Goal: Task Accomplishment & Management: Use online tool/utility

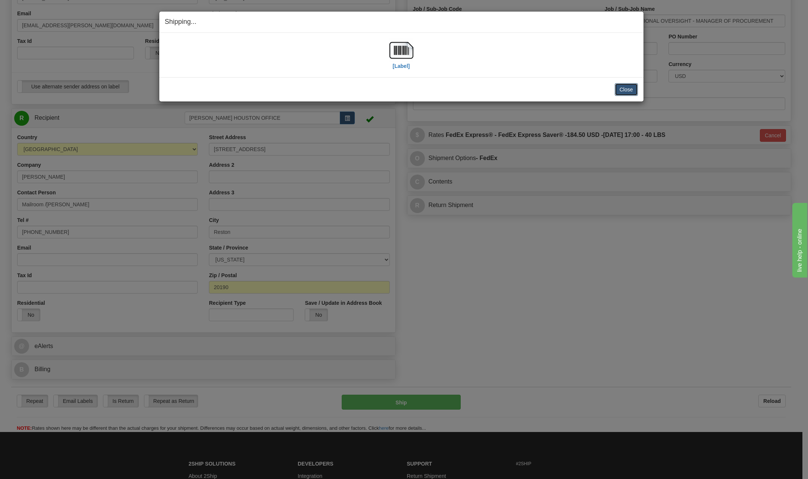
click at [632, 90] on button "Close" at bounding box center [626, 89] width 23 height 13
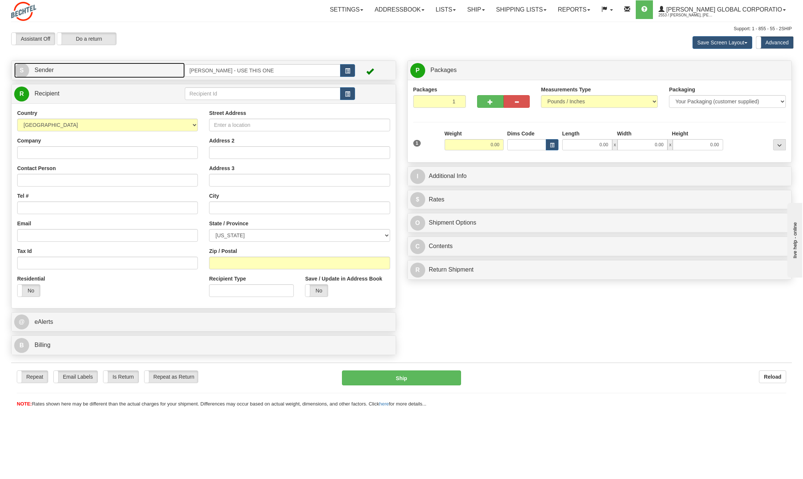
click at [21, 71] on span "S" at bounding box center [21, 70] width 15 height 15
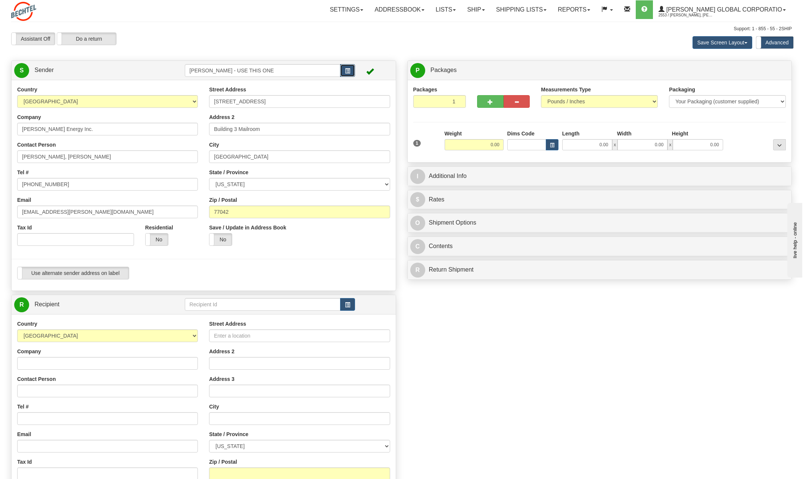
click at [347, 72] on span "button" at bounding box center [347, 71] width 5 height 5
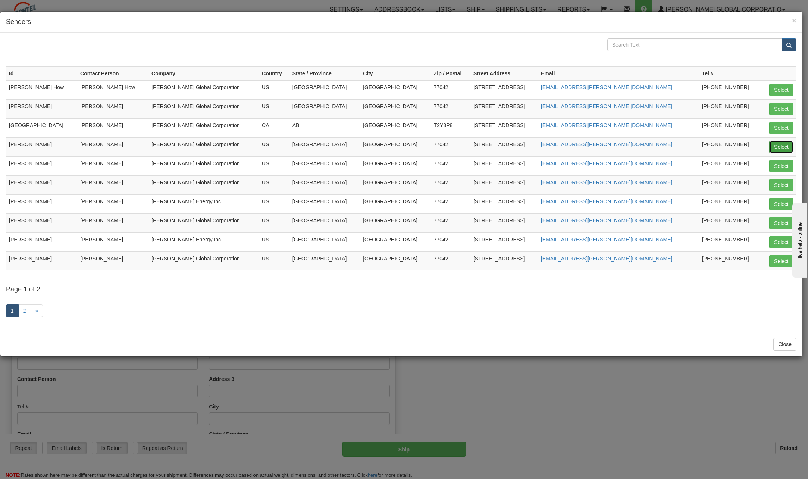
click at [790, 143] on button "Select" at bounding box center [781, 147] width 24 height 13
type input "[PERSON_NAME]"
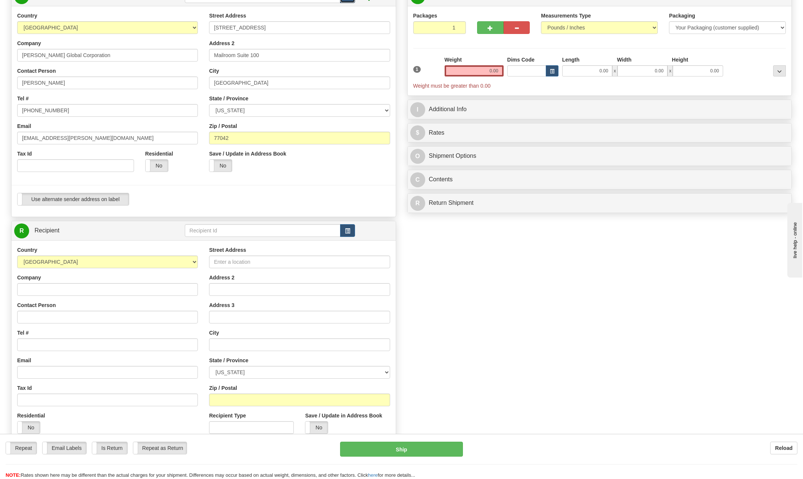
scroll to position [75, 0]
click at [50, 290] on input "Company" at bounding box center [107, 288] width 181 height 13
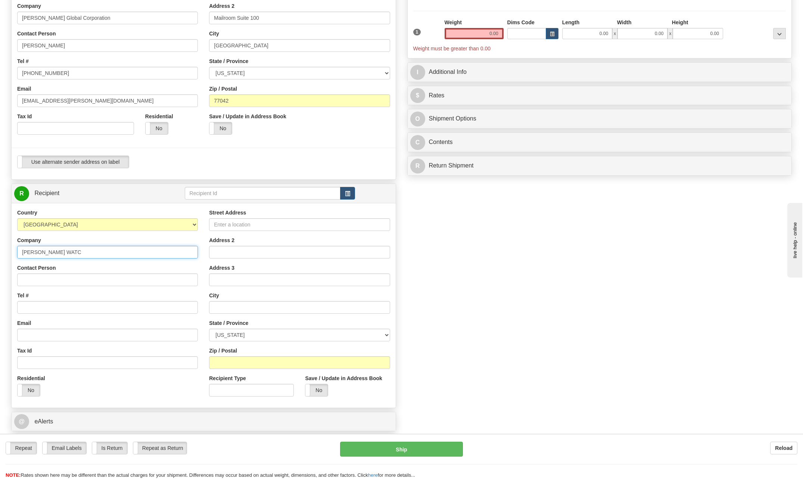
scroll to position [112, 0]
type input "[PERSON_NAME] WATC"
click at [48, 277] on input "Contact Person" at bounding box center [107, 279] width 181 height 13
type input "[PERSON_NAME]"
click at [65, 303] on input "Tel #" at bounding box center [107, 306] width 181 height 13
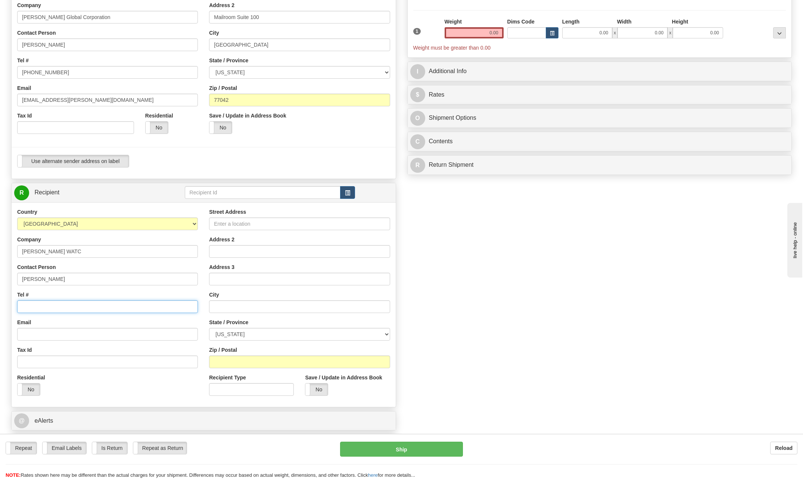
type input "[PHONE_NUMBER]"
click at [247, 223] on input "Street Address" at bounding box center [299, 224] width 181 height 13
type input "[STREET_ADDRESS][PERSON_NAME]"
click at [224, 309] on input "text" at bounding box center [299, 306] width 181 height 13
type input "[GEOGRAPHIC_DATA]"
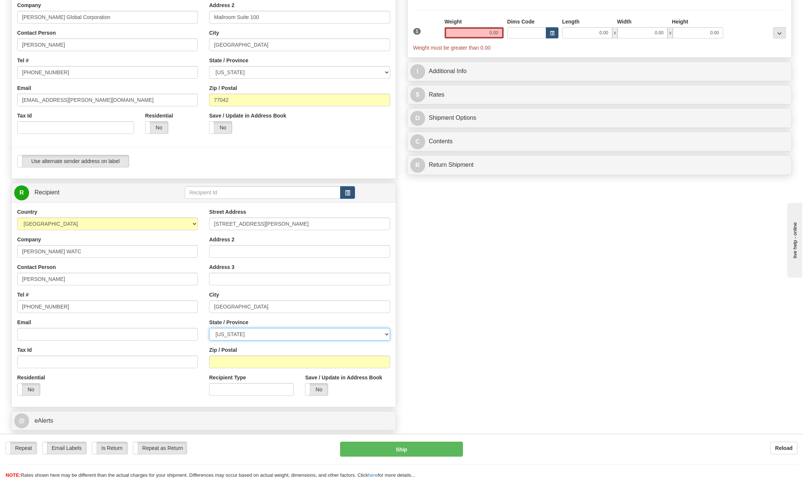
click at [388, 332] on select "[US_STATE] [US_STATE] [US_STATE] [US_STATE] Armed Forces America Armed Forces E…" at bounding box center [299, 334] width 181 height 13
select select "[GEOGRAPHIC_DATA]"
click at [209, 328] on select "[US_STATE] [US_STATE] [US_STATE] [US_STATE] Armed Forces America Armed Forces E…" at bounding box center [299, 334] width 181 height 13
drag, startPoint x: 488, startPoint y: 30, endPoint x: 548, endPoint y: 42, distance: 61.0
click at [548, 40] on div "1 Weight 0.00 Dims Code 0.00" at bounding box center [599, 35] width 377 height 34
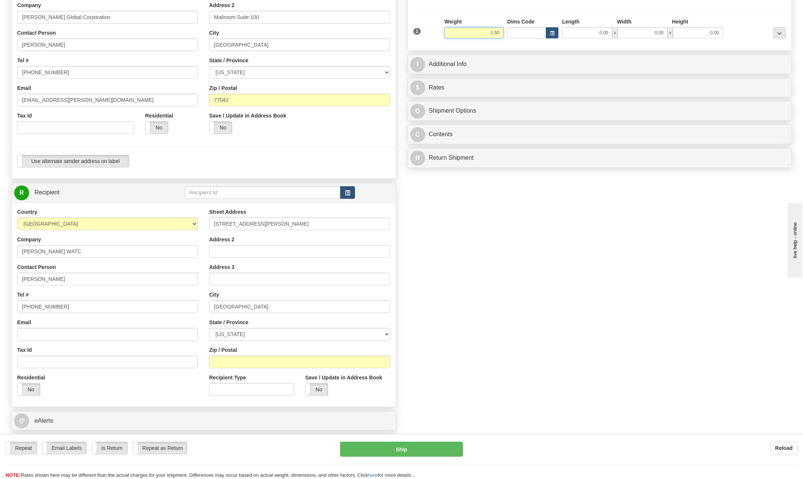
type input "1.50"
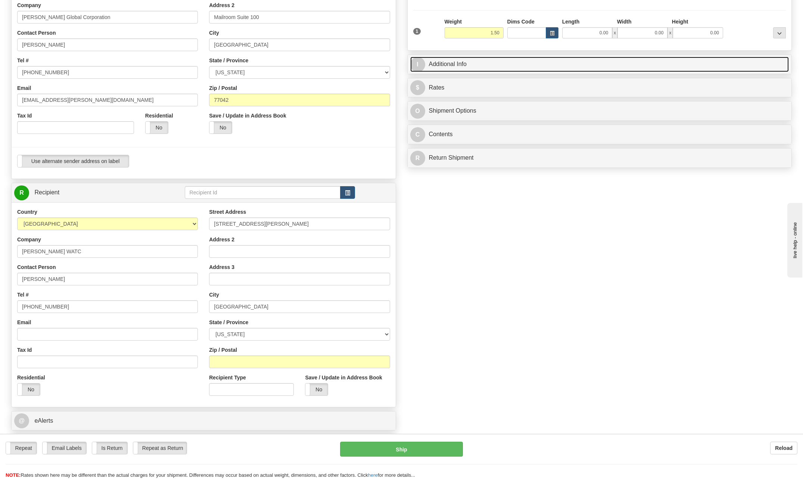
click at [423, 62] on span "I" at bounding box center [417, 64] width 15 height 15
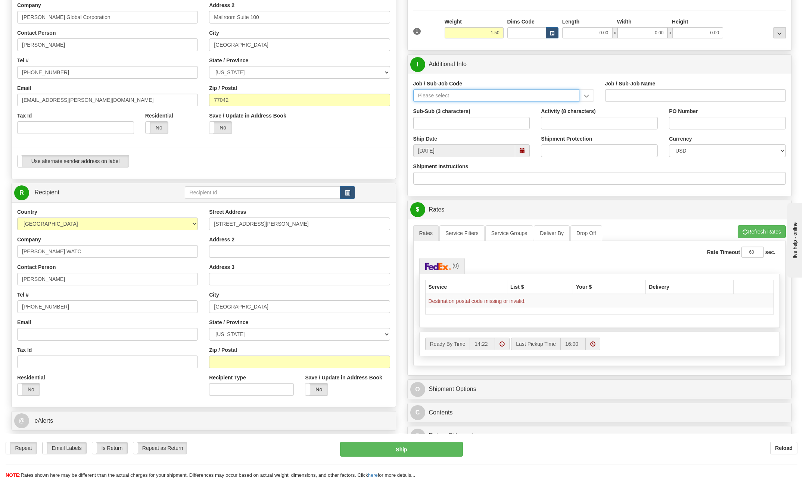
click at [444, 92] on input "Job / Sub-Job Code" at bounding box center [496, 95] width 166 height 13
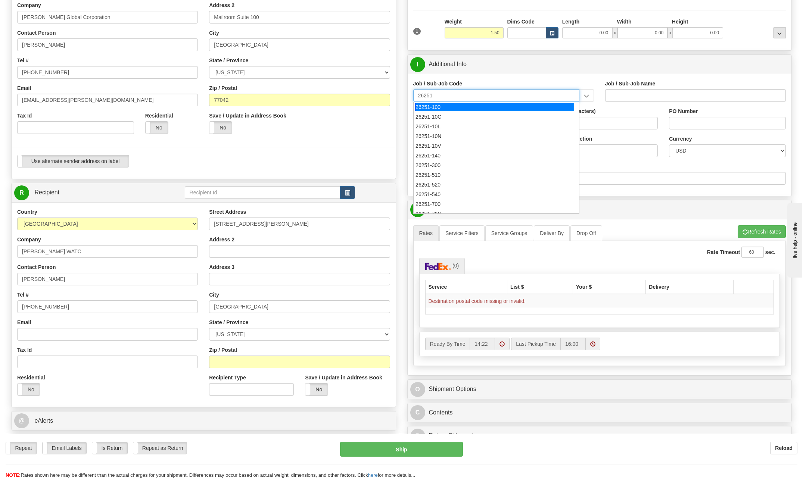
click at [444, 109] on div "26251-100" at bounding box center [494, 107] width 159 height 8
type input "26251-100"
type input "RIO GRANDE LNG TRAINS 1 & 2 - [GEOGRAPHIC_DATA] PROFESSIONA"
type input "26251-100"
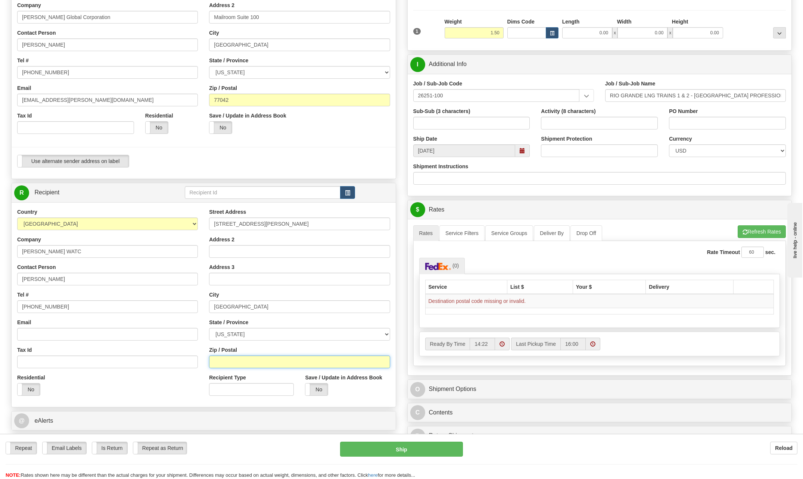
click at [227, 362] on input "Zip / Postal" at bounding box center [299, 362] width 181 height 13
type input "77041"
click at [317, 318] on div "Street Address [STREET_ADDRESS][PERSON_NAME] Address 2 Address 3 City [GEOGRAPH…" at bounding box center [299, 304] width 192 height 193
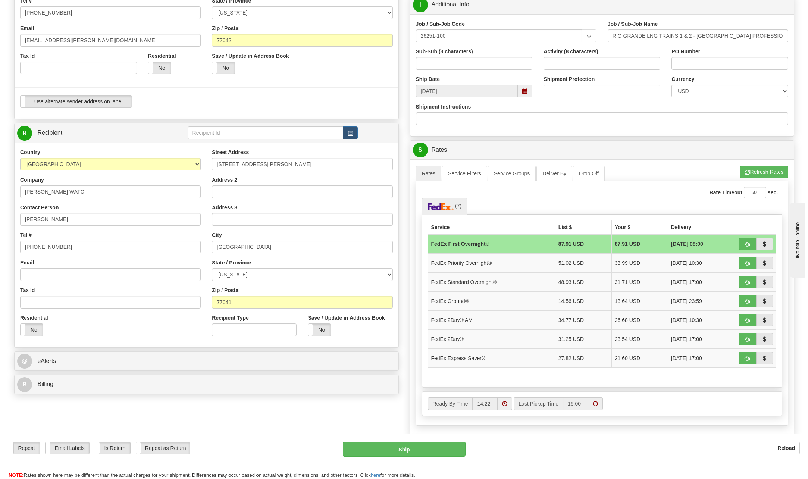
scroll to position [187, 0]
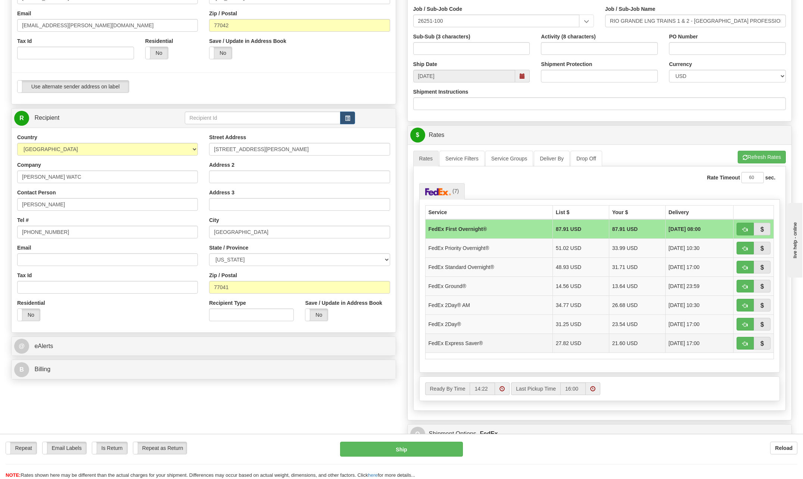
click at [471, 344] on td "FedEx Express Saver®" at bounding box center [488, 343] width 127 height 19
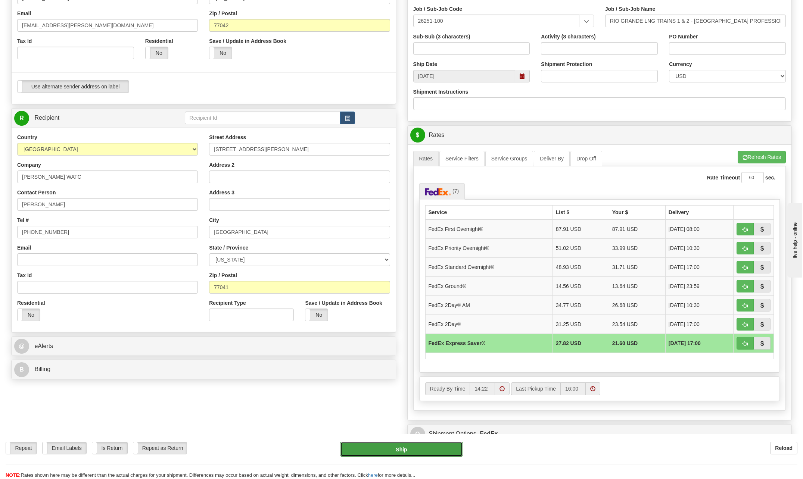
click at [423, 442] on button "Ship" at bounding box center [401, 449] width 123 height 15
type input "20"
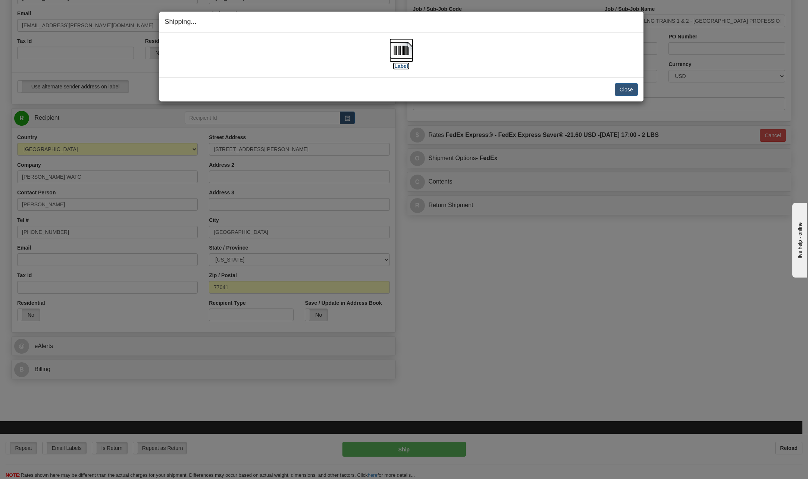
click at [406, 49] on img at bounding box center [402, 50] width 24 height 24
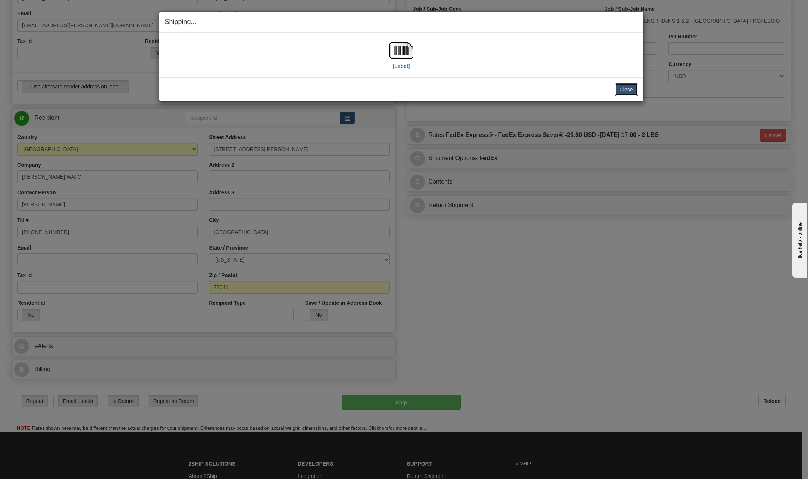
click at [626, 88] on button "Close" at bounding box center [626, 89] width 23 height 13
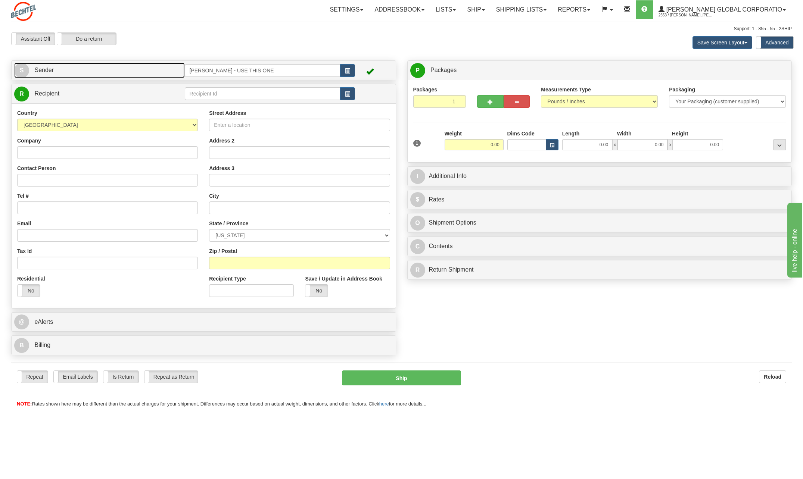
click at [22, 69] on span "S" at bounding box center [21, 70] width 15 height 15
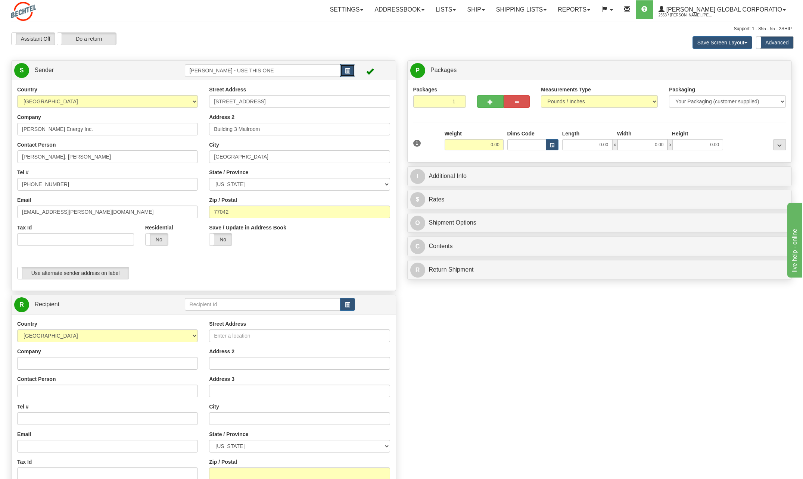
click at [350, 70] on span "button" at bounding box center [347, 71] width 5 height 5
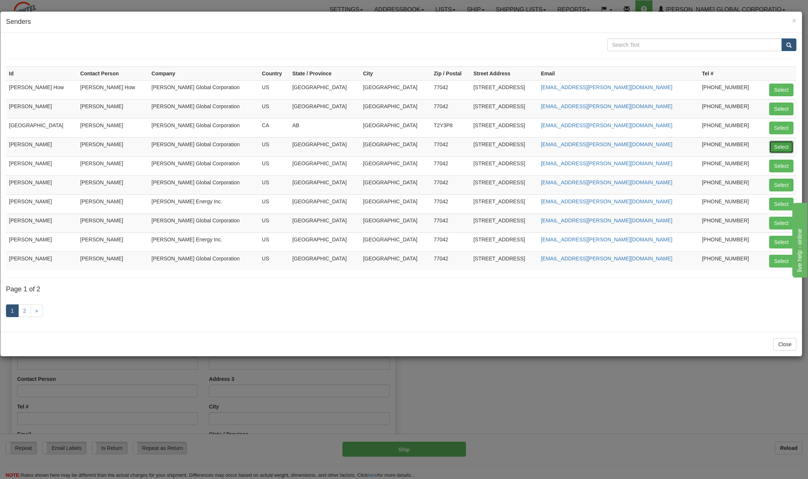
click at [781, 147] on button "Select" at bounding box center [781, 147] width 24 height 13
type input "[PERSON_NAME]"
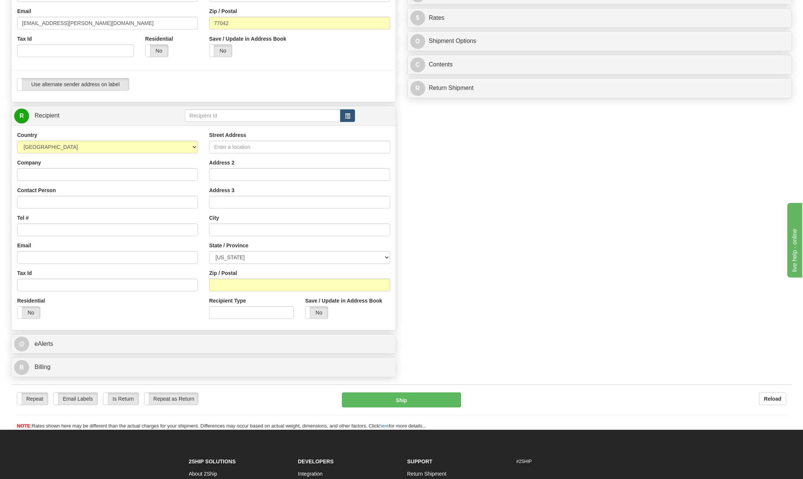
scroll to position [224, 0]
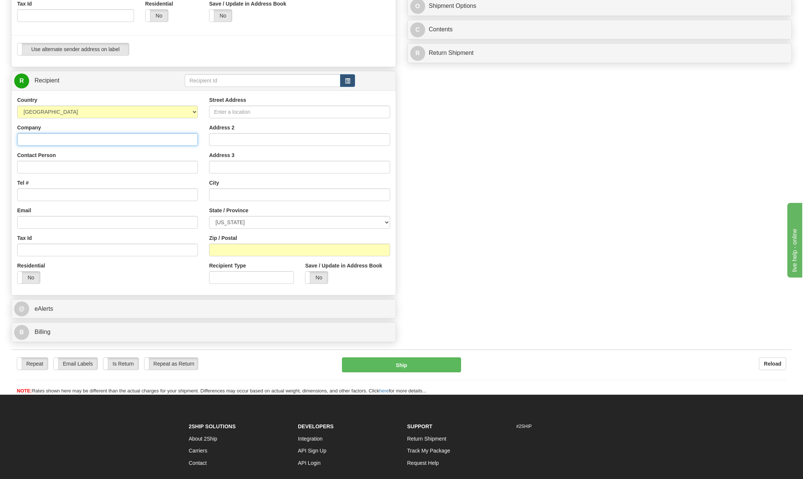
click at [37, 140] on input "Company" at bounding box center [107, 139] width 181 height 13
type input "[PERSON_NAME]"
drag, startPoint x: 185, startPoint y: 154, endPoint x: 161, endPoint y: 159, distance: 24.2
click at [184, 155] on div "Contact Person" at bounding box center [107, 163] width 181 height 22
drag, startPoint x: 237, startPoint y: 112, endPoint x: 209, endPoint y: 118, distance: 29.3
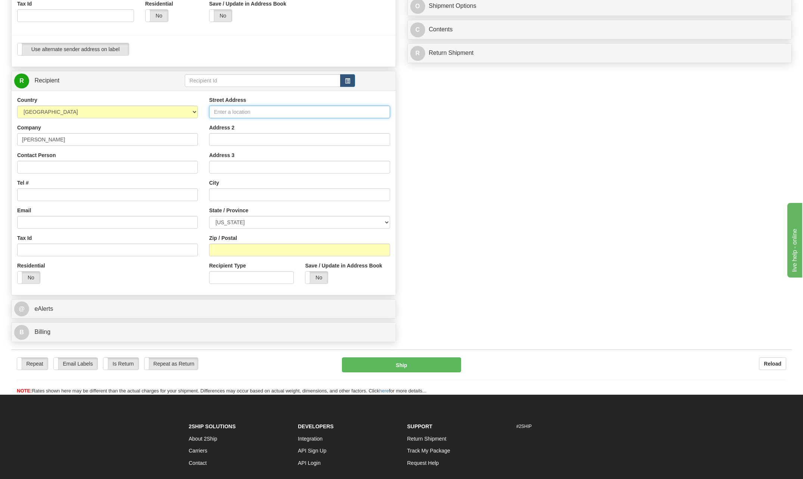
click at [237, 112] on input "Street Address" at bounding box center [299, 112] width 181 height 13
drag, startPoint x: 226, startPoint y: 77, endPoint x: 232, endPoint y: 91, distance: 15.4
click at [230, 82] on input "text" at bounding box center [263, 80] width 156 height 13
click at [247, 108] on input "144 H" at bounding box center [299, 112] width 181 height 13
type input "144 Highway 239E"
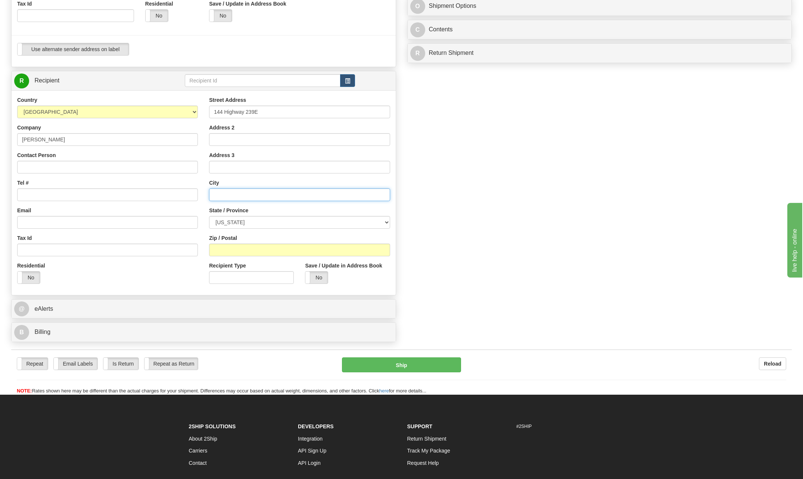
click at [233, 196] on input "text" at bounding box center [299, 194] width 181 height 13
type input "Tivoli"
click at [388, 220] on select "[US_STATE] [US_STATE] [US_STATE] [US_STATE] Armed Forces America Armed Forces E…" at bounding box center [299, 222] width 181 height 13
select select "[GEOGRAPHIC_DATA]"
click at [209, 216] on select "[US_STATE] [US_STATE] [US_STATE] [US_STATE] Armed Forces America Armed Forces E…" at bounding box center [299, 222] width 181 height 13
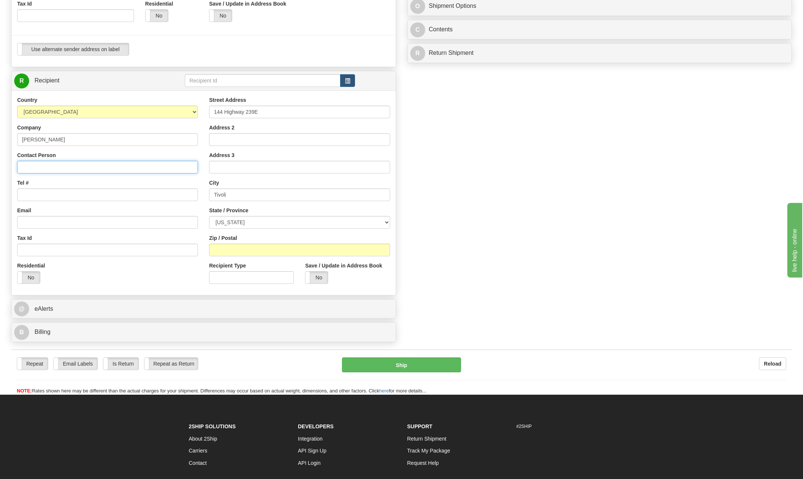
click at [31, 168] on input "Contact Person" at bounding box center [107, 167] width 181 height 13
type input "Aisha Salinas"
click at [47, 197] on input "Tel #" at bounding box center [107, 194] width 181 height 13
type input "[PHONE_NUMBER]"
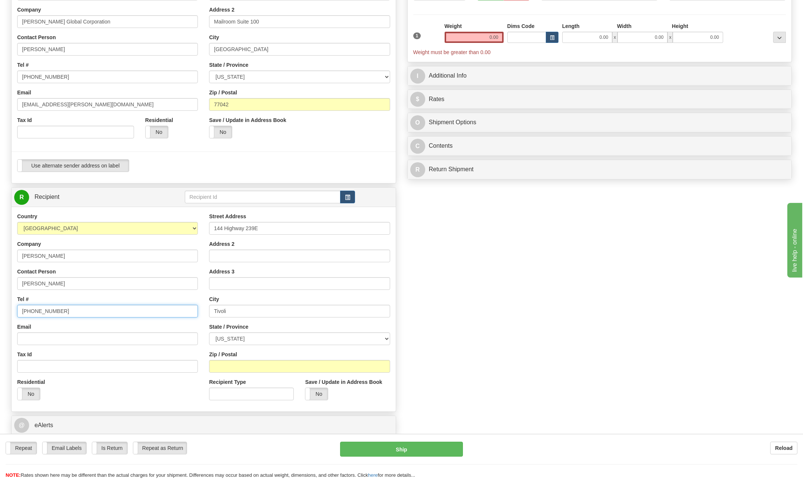
scroll to position [75, 0]
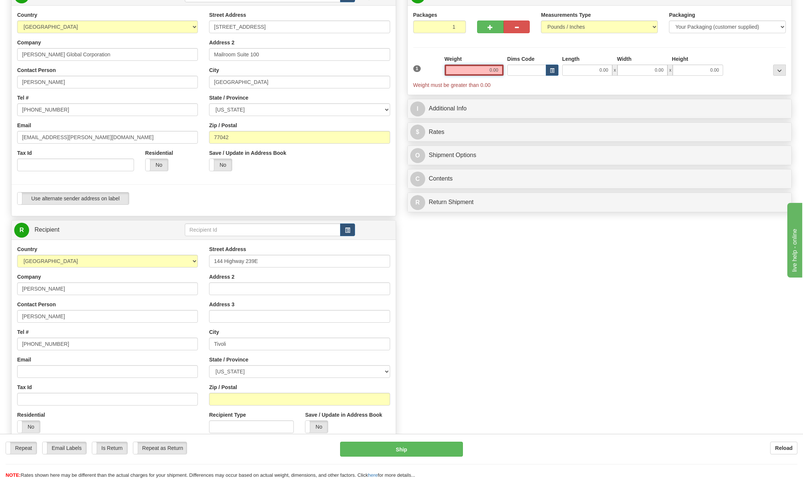
drag, startPoint x: 482, startPoint y: 71, endPoint x: 685, endPoint y: 68, distance: 203.0
click at [683, 68] on div "1 Weight 0.00 Dims Code 0.00" at bounding box center [599, 72] width 377 height 34
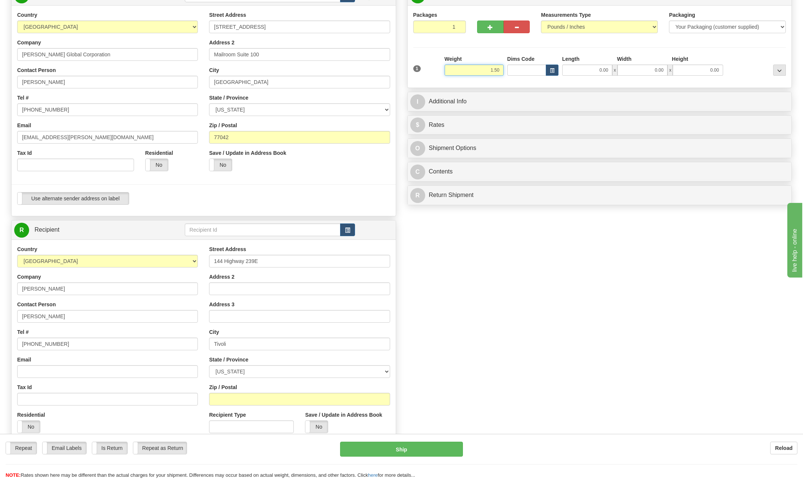
type input "1.50"
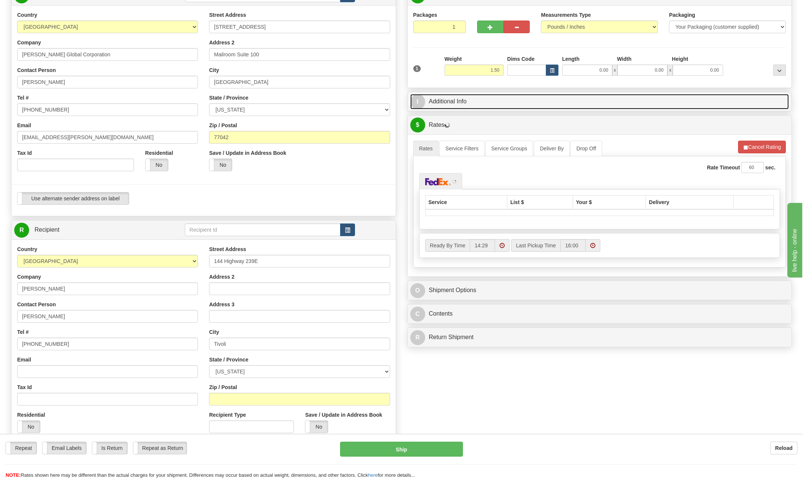
click at [417, 100] on span "I" at bounding box center [417, 101] width 15 height 15
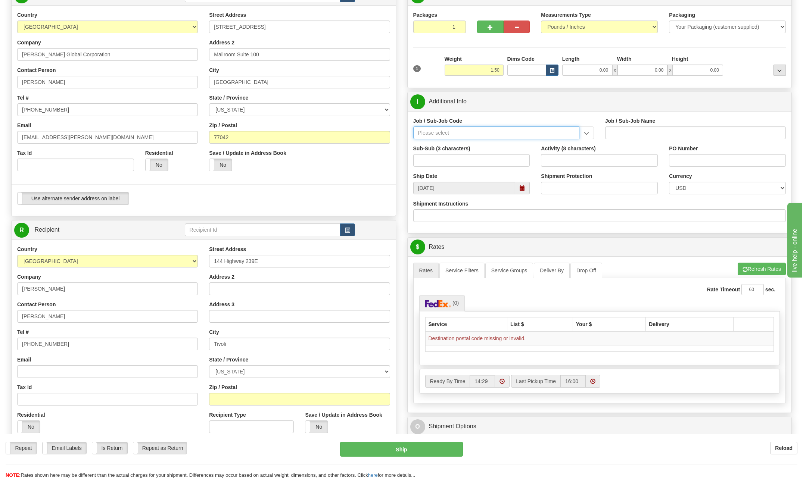
click at [427, 128] on input "Job / Sub-Job Code" at bounding box center [496, 133] width 166 height 13
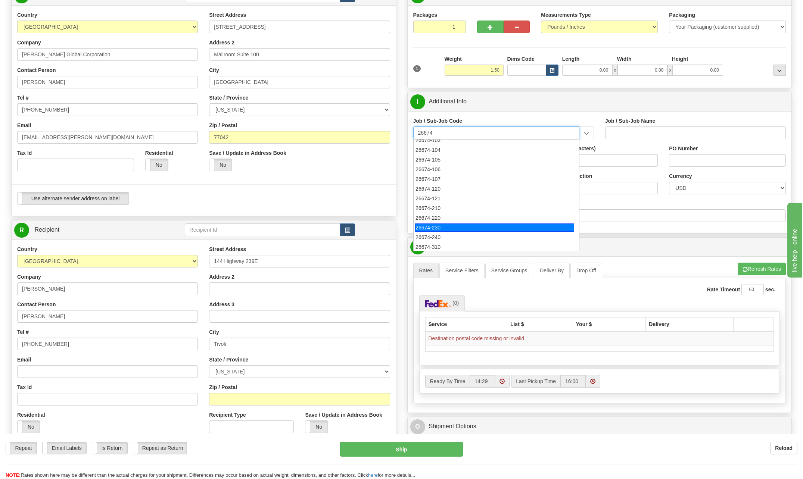
scroll to position [43, 0]
click at [438, 209] on div "26674-210" at bounding box center [494, 208] width 159 height 8
type input "26674-210"
type input "CHARGER SOLAR PROJECT EPC - FIELD NON-MANUAL"
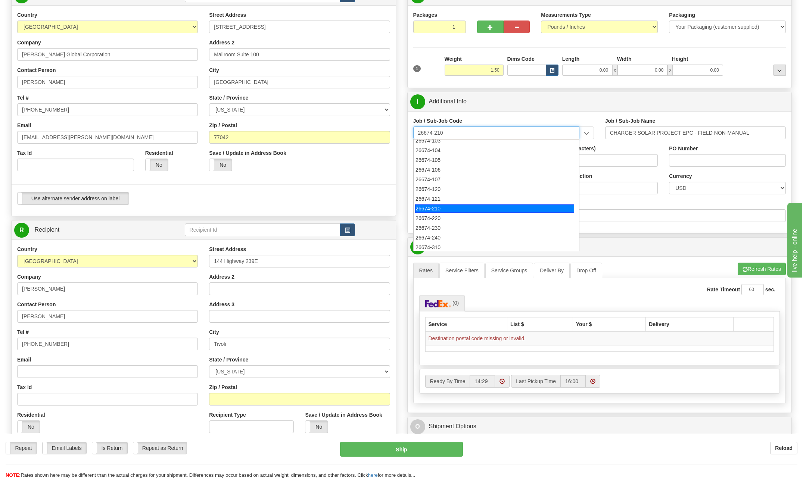
type input "26674-210"
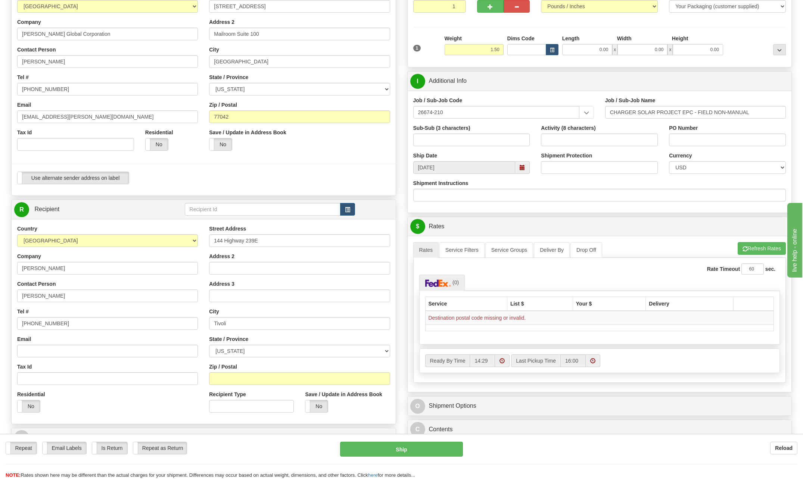
scroll to position [112, 0]
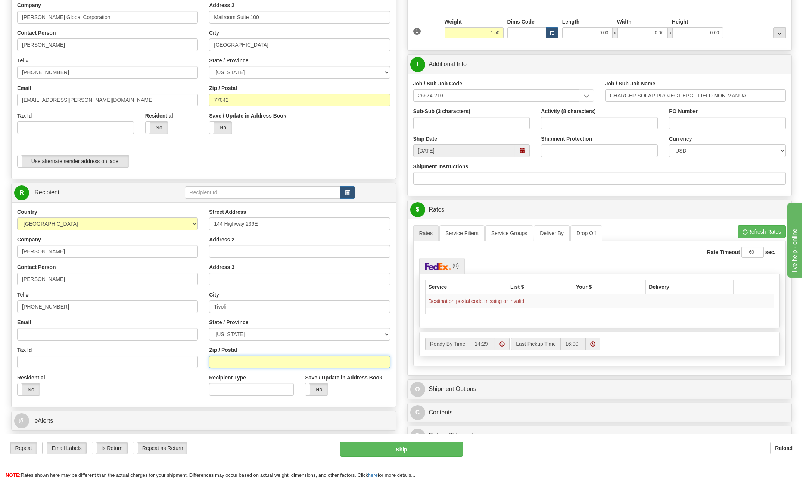
drag, startPoint x: 241, startPoint y: 364, endPoint x: 244, endPoint y: 361, distance: 4.0
click at [242, 363] on input "Zip / Postal" at bounding box center [299, 362] width 181 height 13
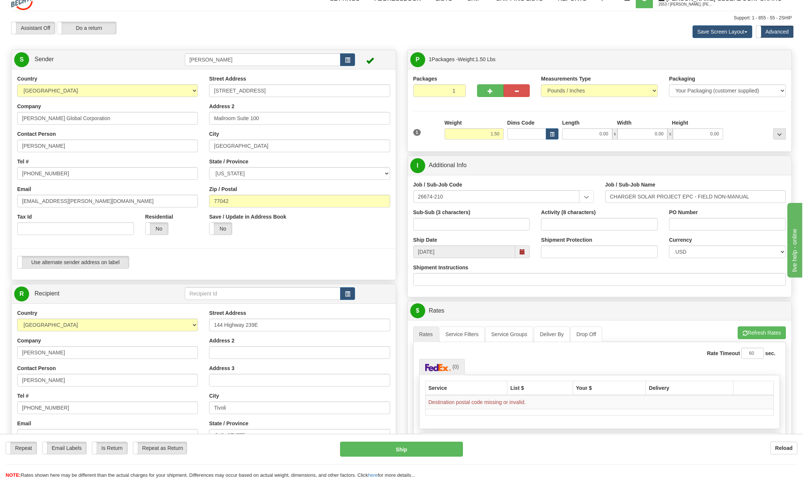
scroll to position [0, 0]
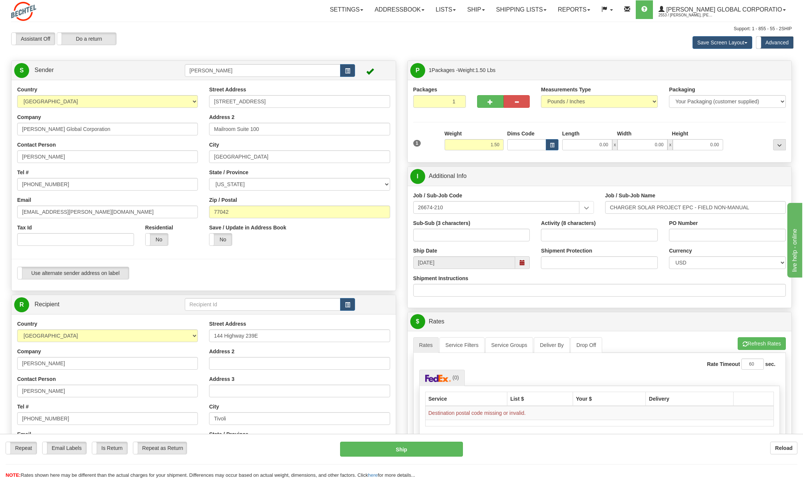
type input "77990"
click at [355, 371] on div "Street Address 144 Highway 239E Address 2 Address 3 City Tivoli State / Provinc…" at bounding box center [299, 416] width 192 height 193
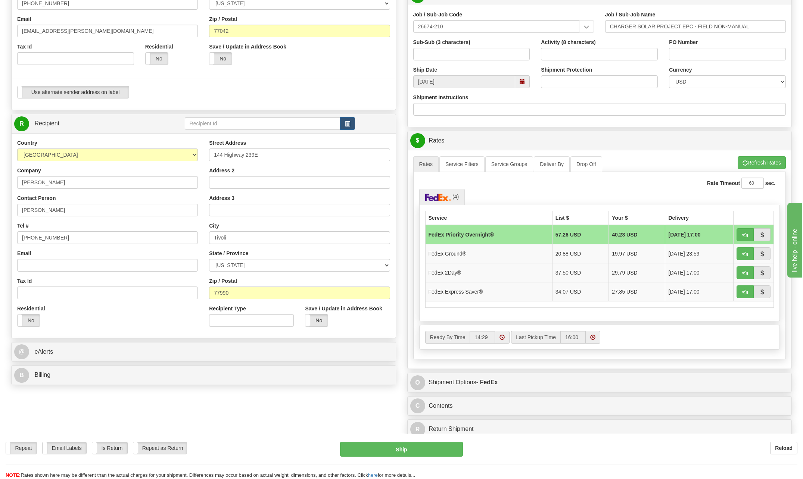
scroll to position [187, 0]
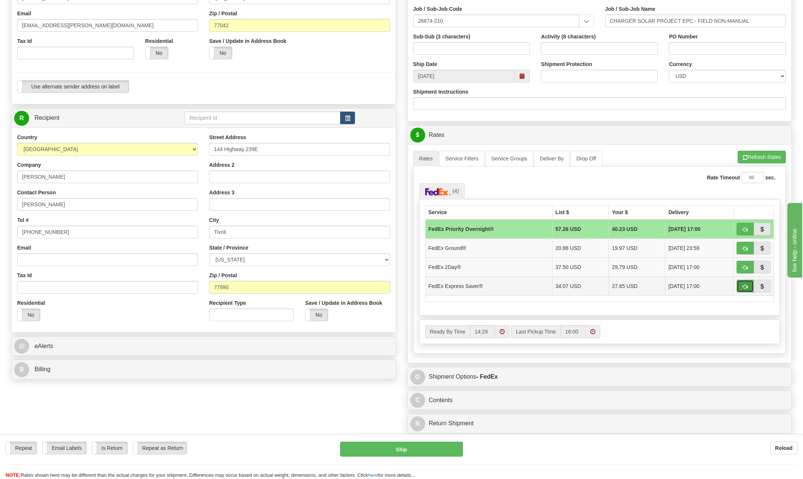
click at [741, 284] on button "button" at bounding box center [744, 286] width 17 height 13
type input "20"
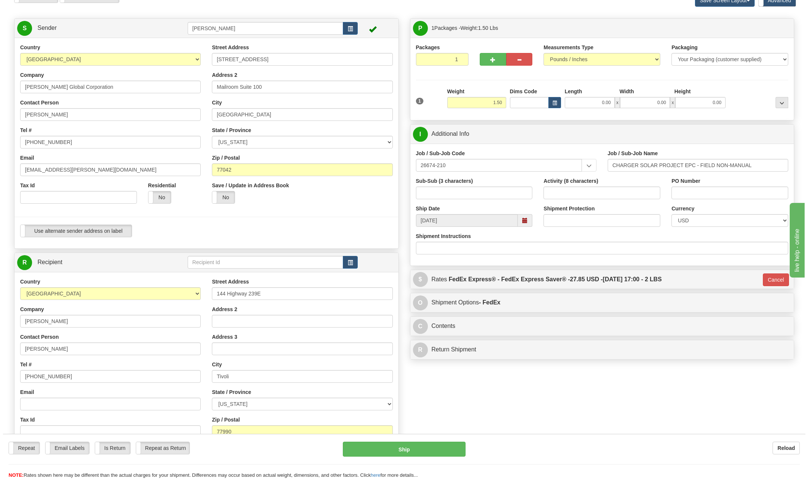
scroll to position [37, 0]
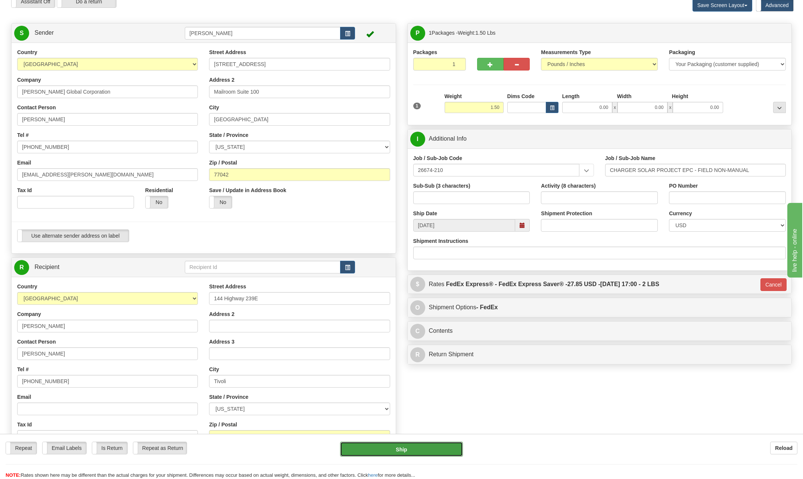
click at [413, 448] on button "Ship" at bounding box center [401, 449] width 123 height 15
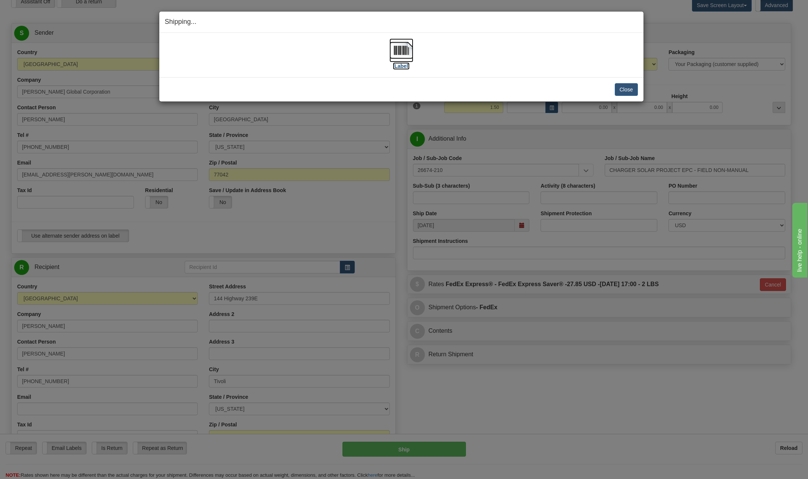
click at [398, 48] on img at bounding box center [402, 50] width 24 height 24
click at [402, 52] on img at bounding box center [402, 50] width 24 height 24
